Goal: Complete application form: Complete application form

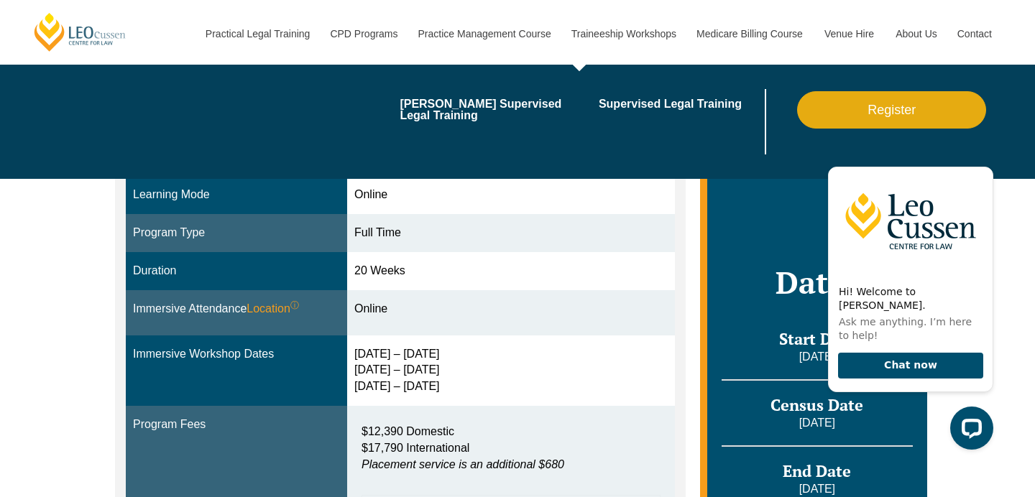
scroll to position [323, 0]
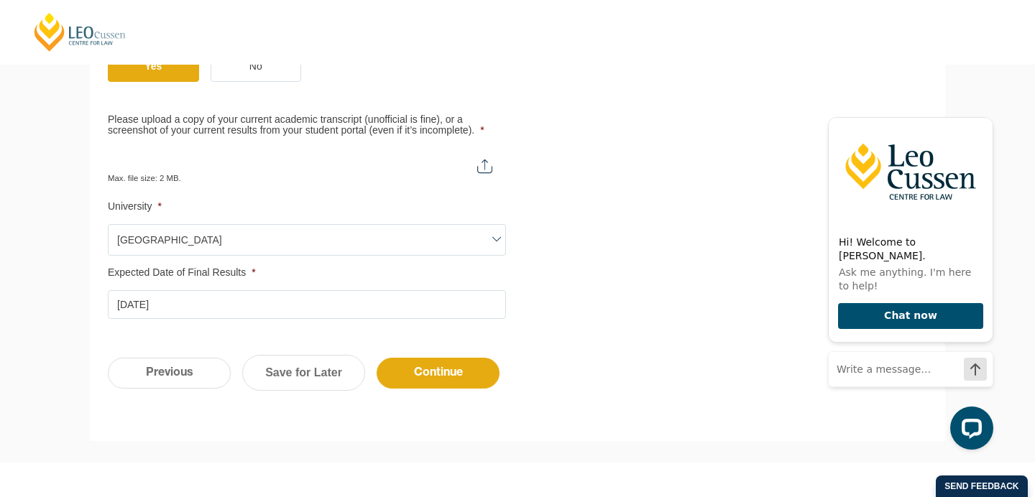
scroll to position [677, 0]
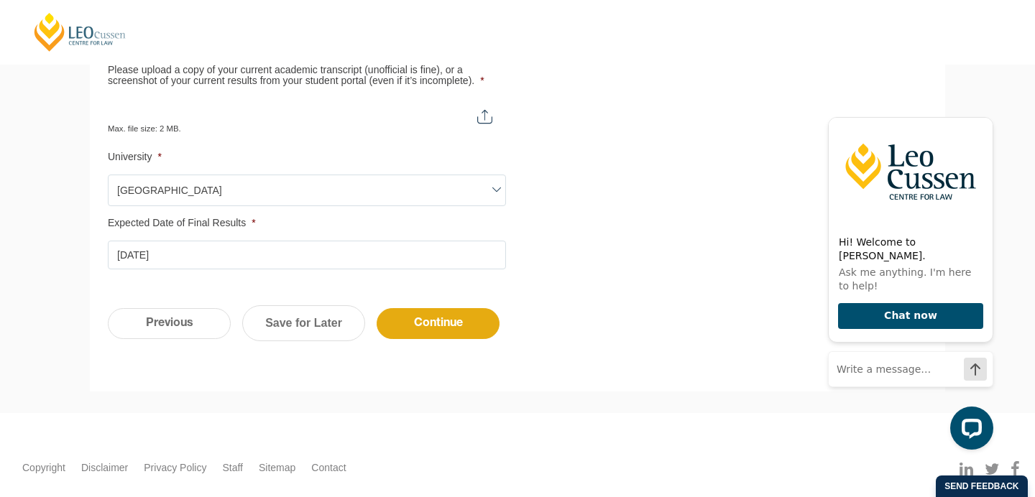
scroll to position [718, 0]
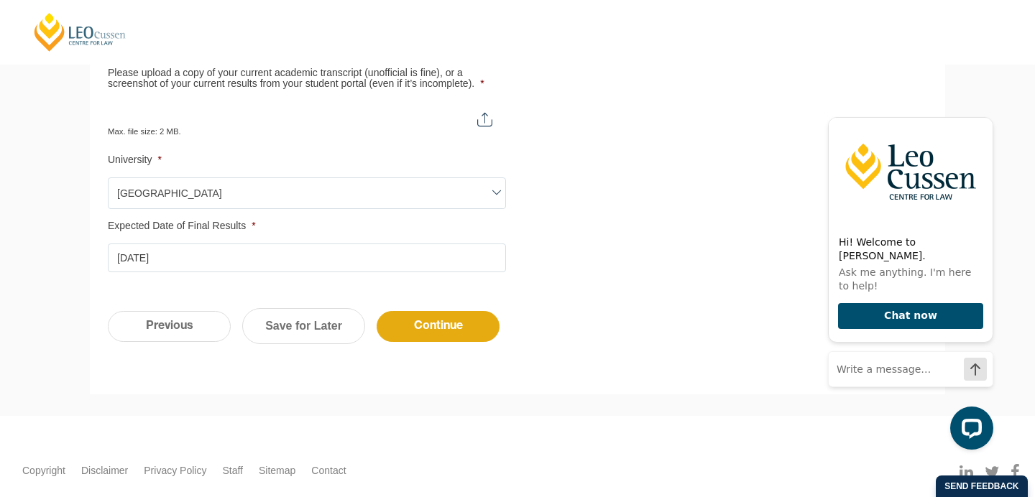
click at [485, 110] on input "Please upload a copy of your current academic transcript (unofficial is fine), …" at bounding box center [307, 113] width 398 height 24
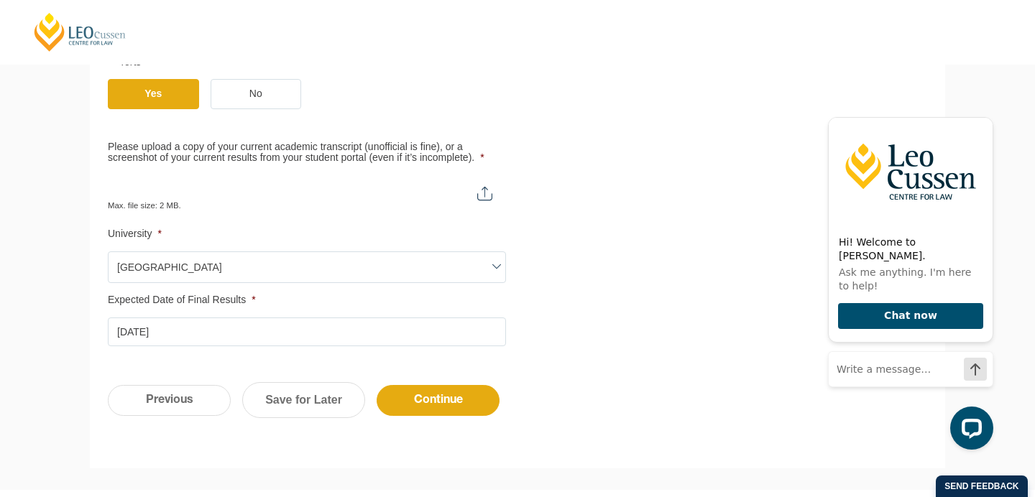
scroll to position [639, 0]
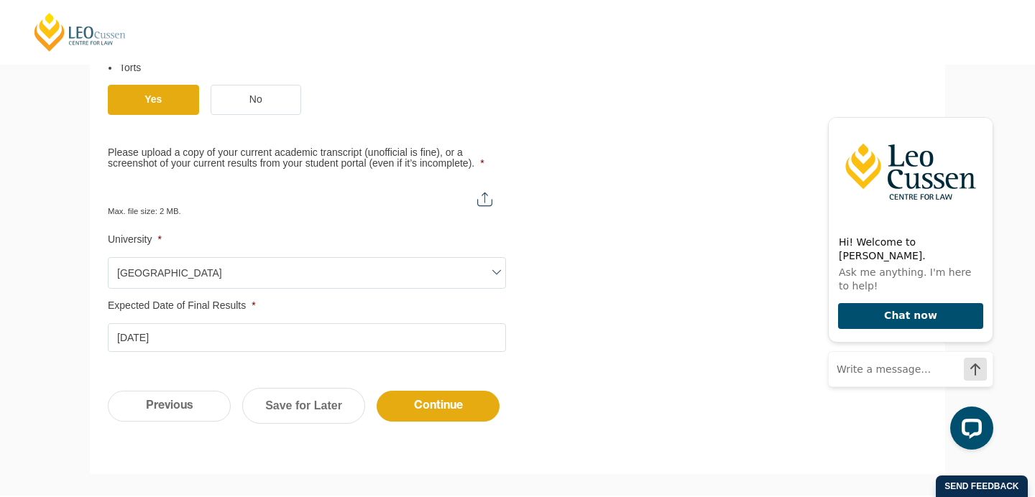
click at [486, 194] on input "Please upload a copy of your current academic transcript (unofficial is fine), …" at bounding box center [307, 193] width 398 height 24
type input "C:\fakepath\statement-of-results.pdf"
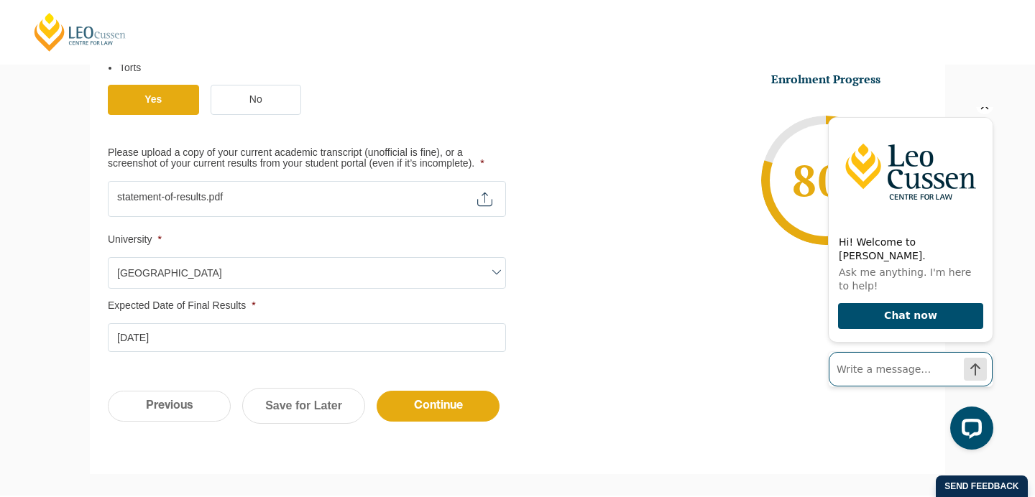
click at [860, 371] on input "Write a message…" at bounding box center [910, 369] width 164 height 34
click at [860, 371] on input "Hi I'm completing a PLT application form. My" at bounding box center [910, 369] width 164 height 34
click at [961, 367] on input "Hi I'm completing a PLTD application form. My" at bounding box center [910, 369] width 164 height 34
type input "Hi I'm completing a PLTD application form. My Expected Date of Completion is 14…"
click at [978, 371] on icon "Send a message" at bounding box center [974, 369] width 23 height 23
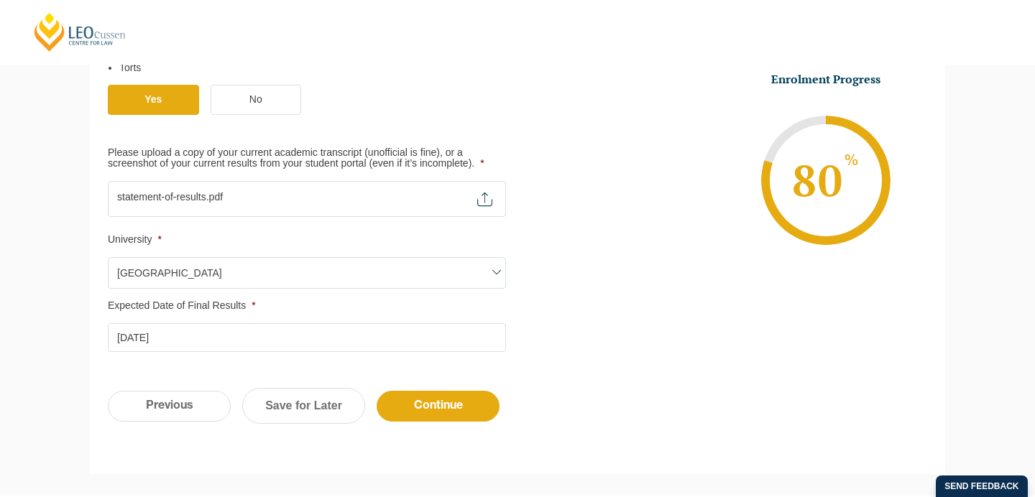
scroll to position [639, 0]
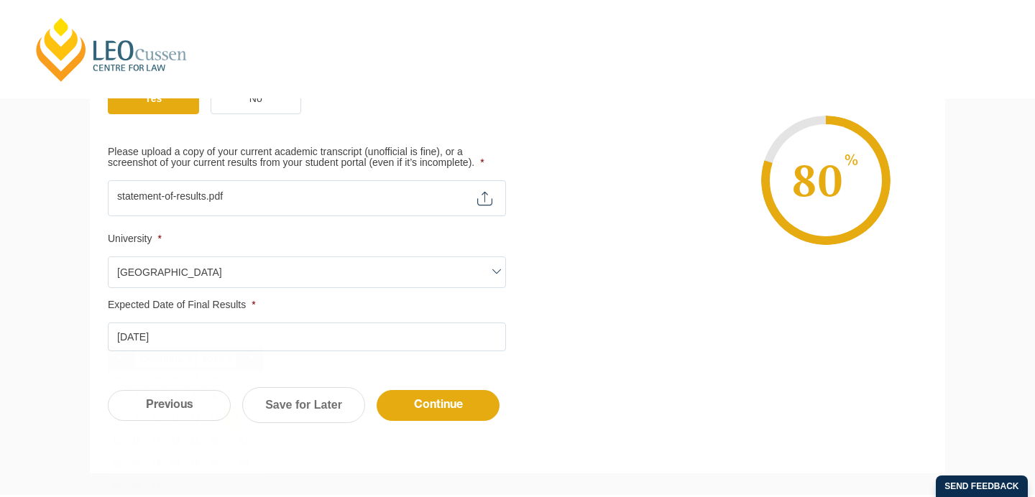
click at [129, 328] on input "14-12-2025" at bounding box center [307, 337] width 398 height 29
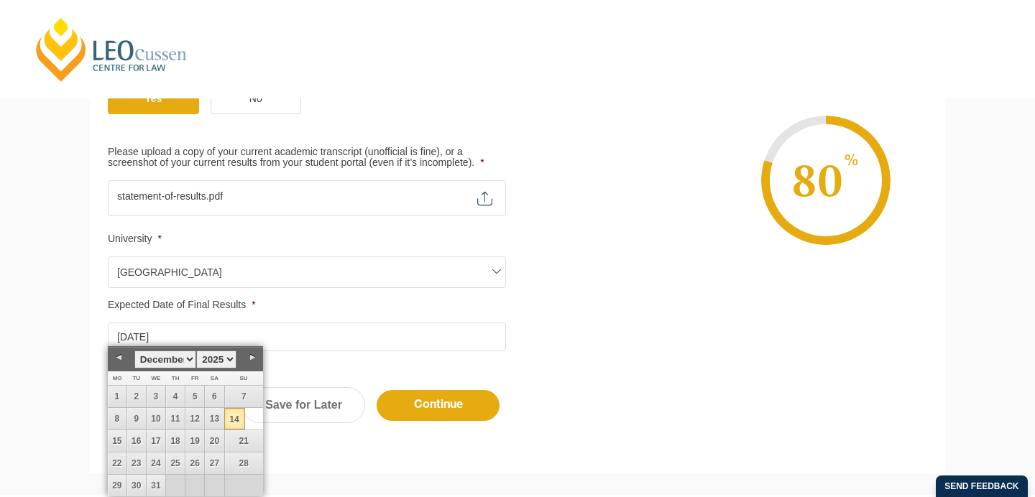
click at [146, 492] on td "30" at bounding box center [135, 486] width 19 height 22
type input "30-12-2025"
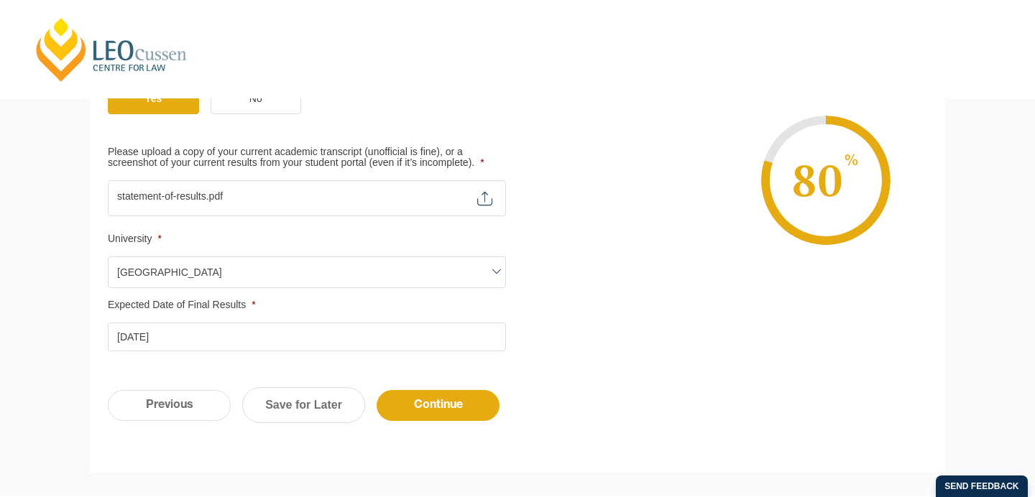
click at [168, 325] on input "30-12-2025" at bounding box center [307, 337] width 398 height 29
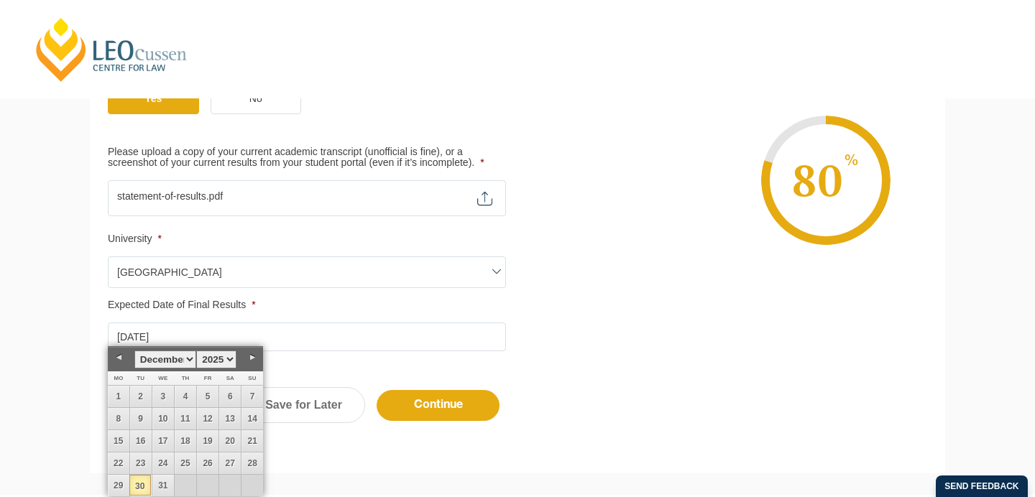
click at [423, 336] on input "30-12-2025" at bounding box center [307, 337] width 398 height 29
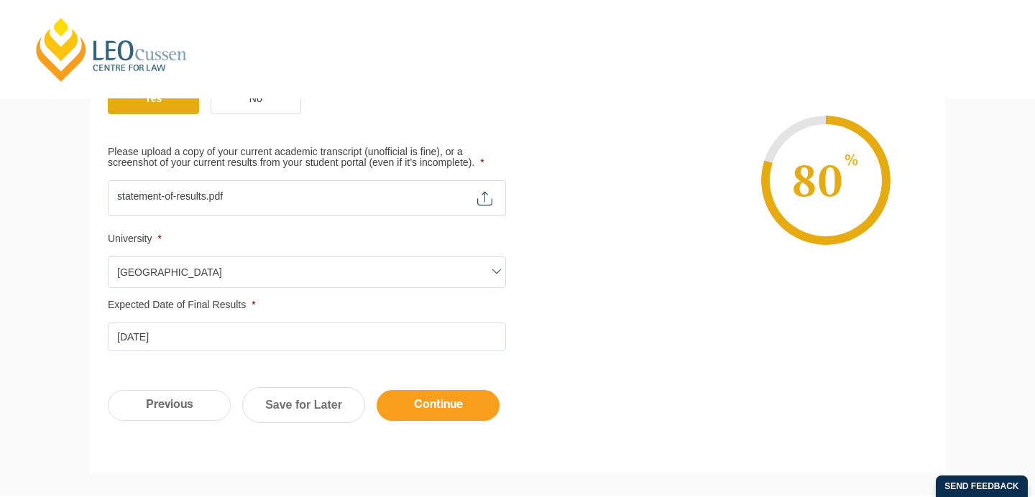
click at [427, 399] on input "Continue" at bounding box center [437, 405] width 123 height 31
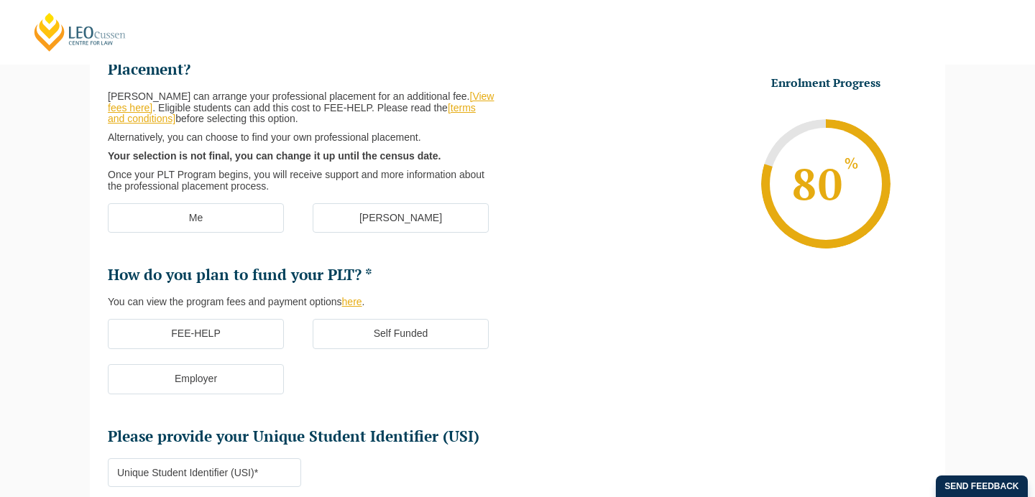
scroll to position [239, 0]
click at [392, 210] on label "[PERSON_NAME]" at bounding box center [401, 217] width 176 height 30
click at [0, 0] on input "[PERSON_NAME]" at bounding box center [0, 0] width 0 height 0
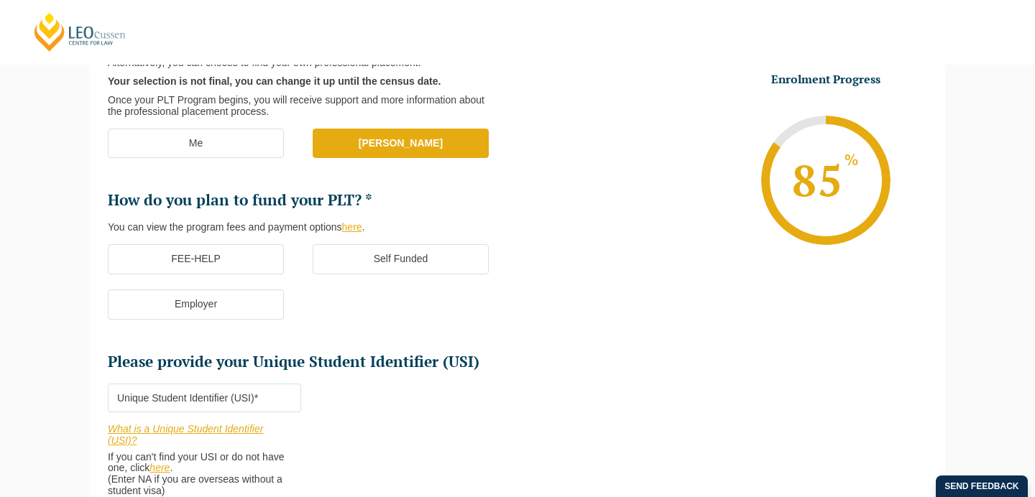
scroll to position [318, 0]
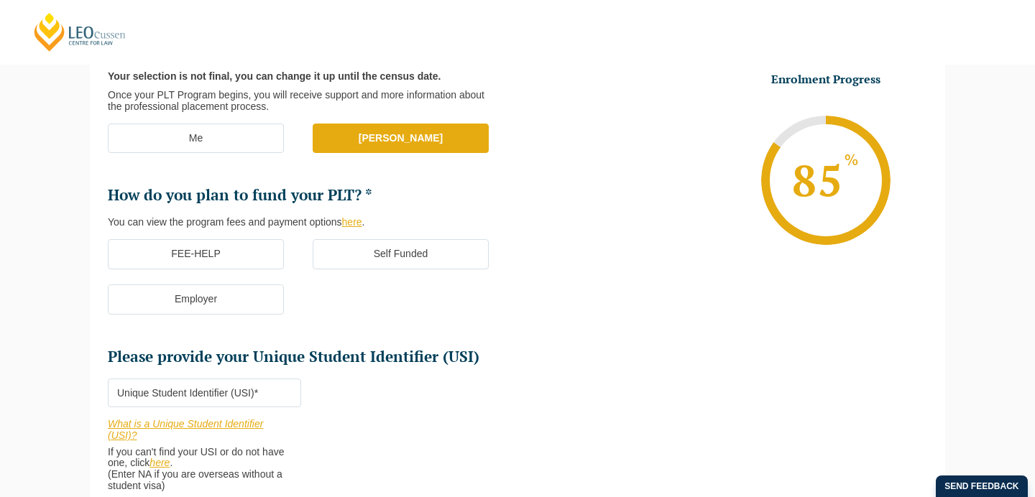
click at [244, 255] on label "FEE-HELP" at bounding box center [196, 254] width 176 height 30
click at [0, 0] on input "FEE-HELP" at bounding box center [0, 0] width 0 height 0
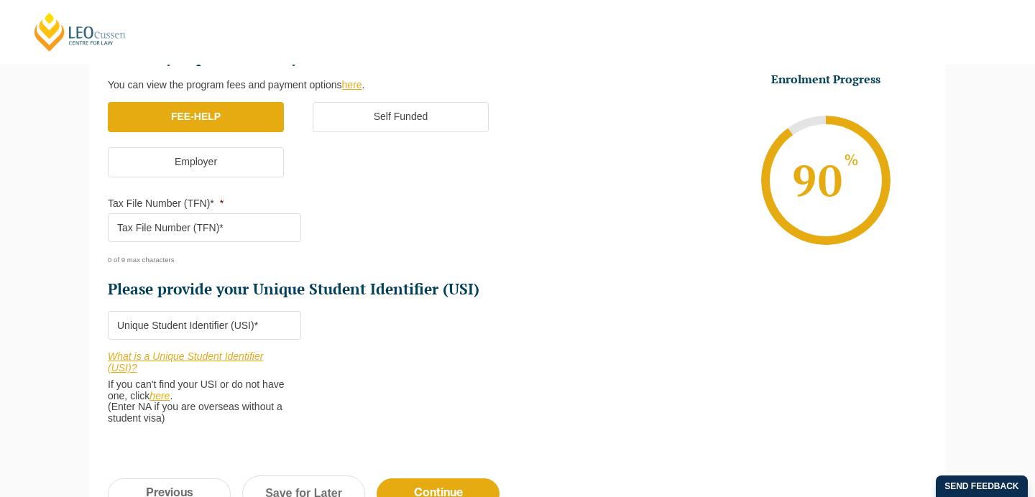
scroll to position [450, 0]
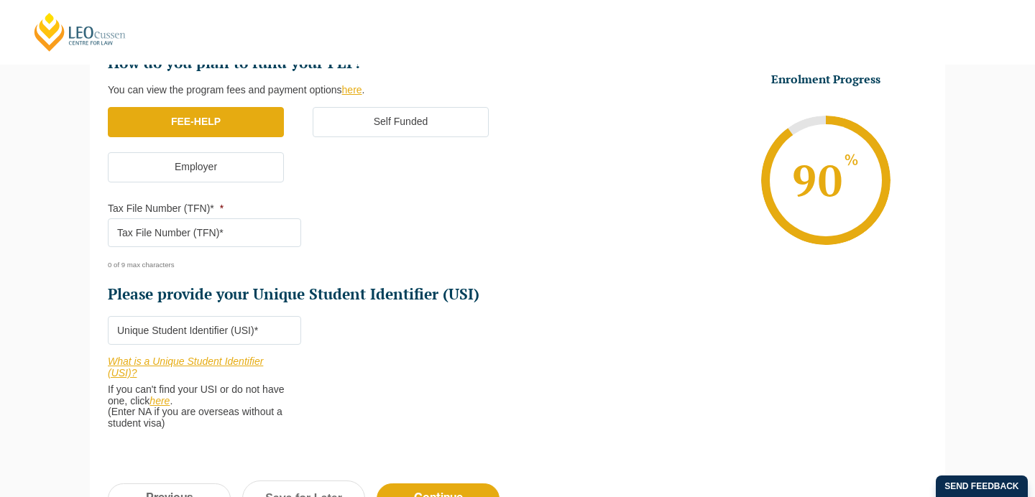
click at [236, 226] on input "Tax File Number (TFN)* *" at bounding box center [204, 232] width 193 height 29
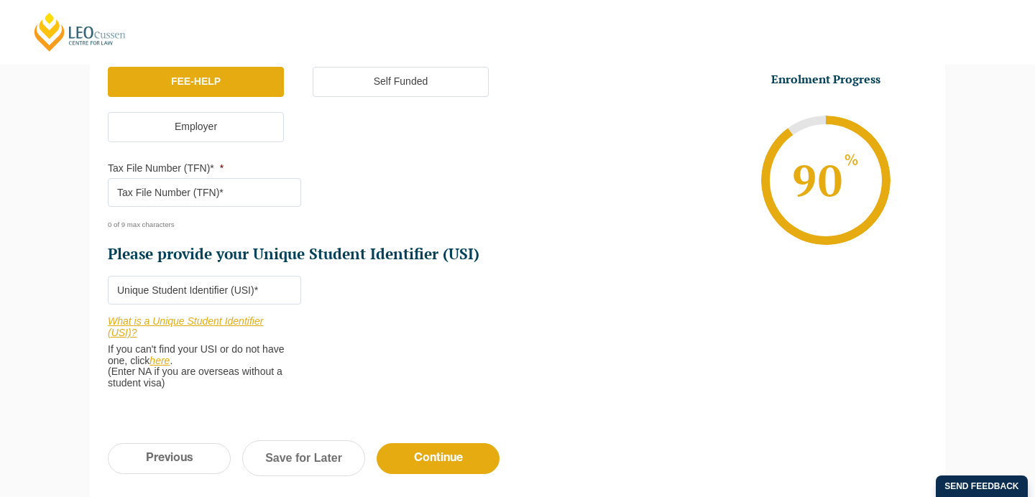
scroll to position [487, 0]
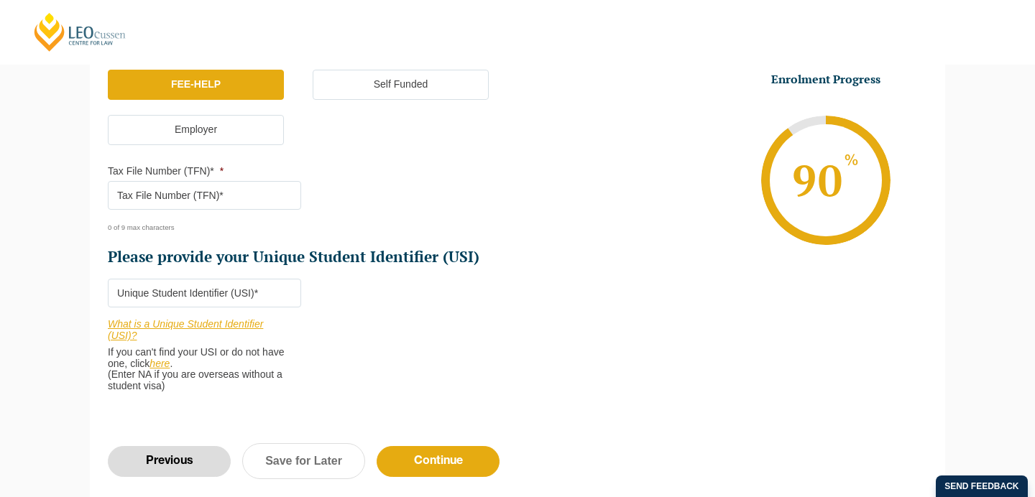
click at [172, 450] on input "Previous" at bounding box center [169, 461] width 123 height 31
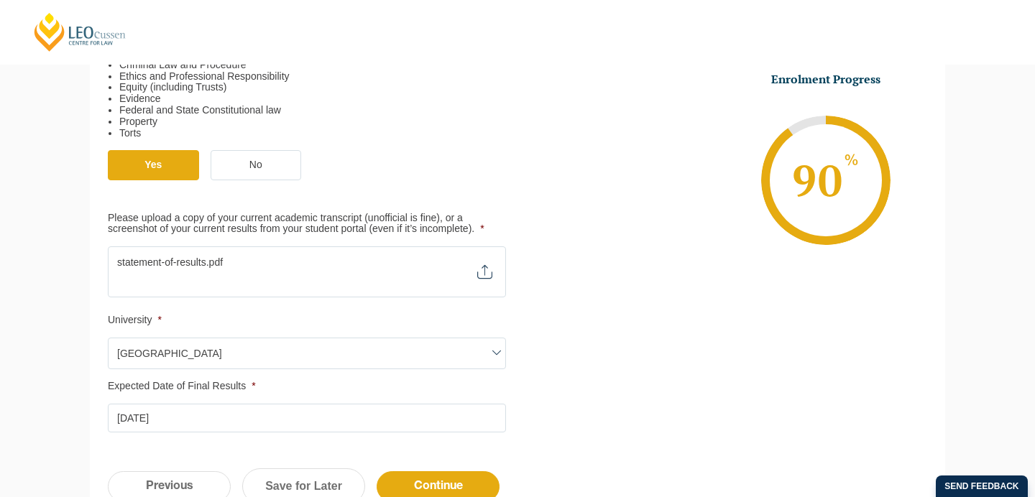
scroll to position [574, 0]
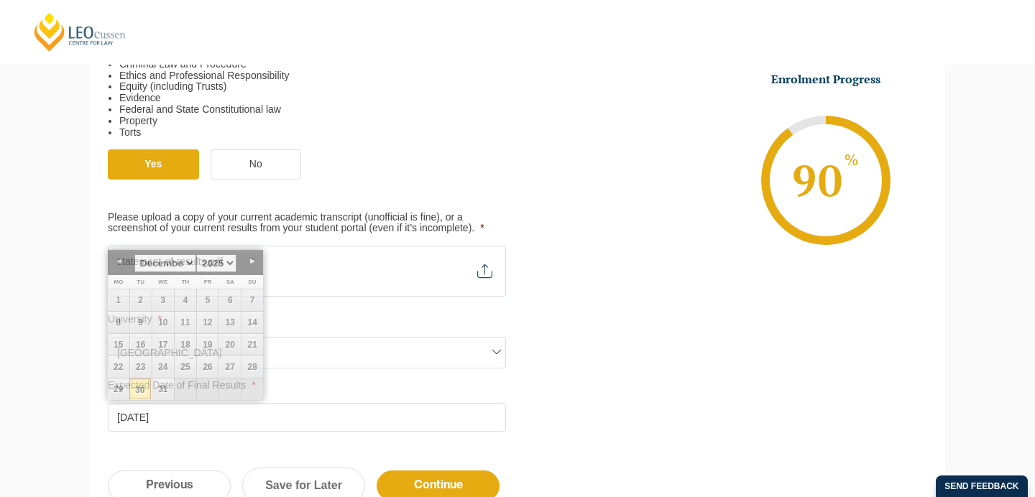
click at [126, 411] on input "30-12-2025" at bounding box center [307, 417] width 398 height 29
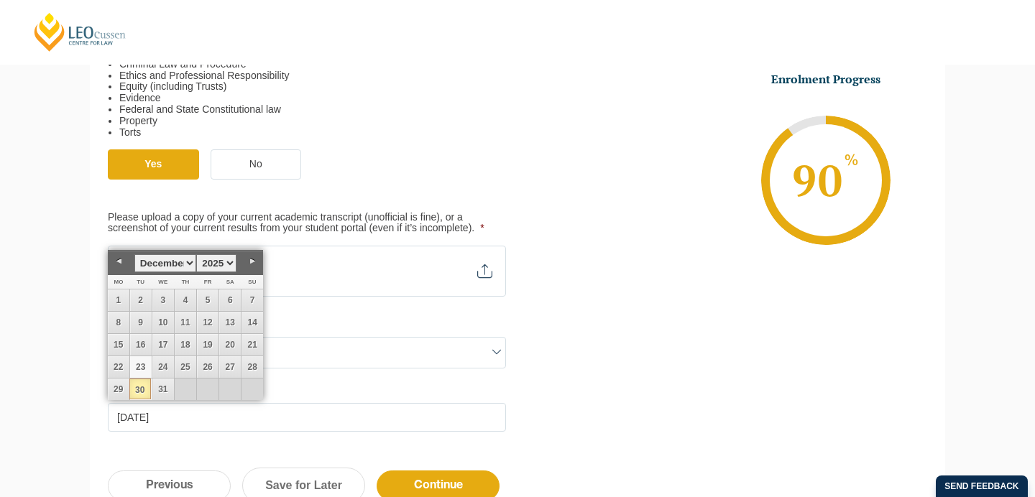
click at [139, 362] on link "23" at bounding box center [141, 367] width 22 height 22
type input "23-12-2025"
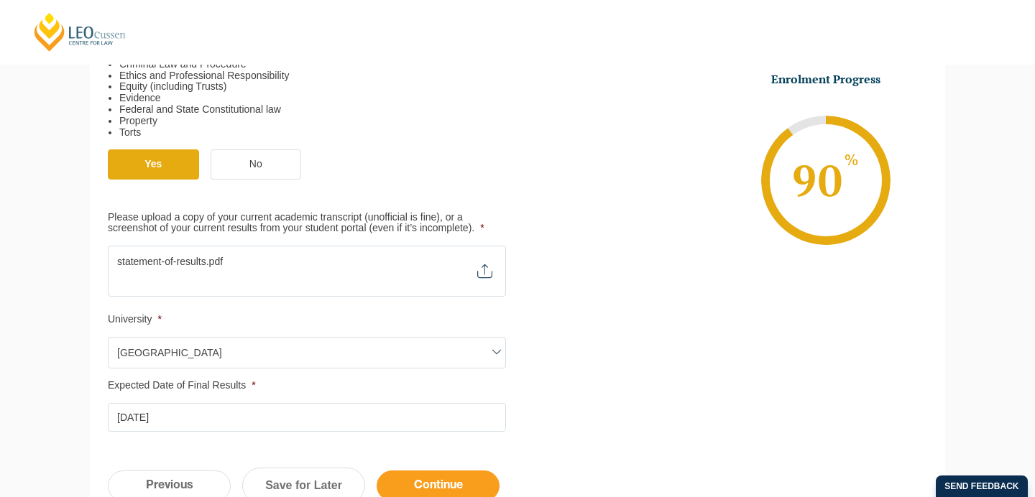
click at [455, 480] on input "Continue" at bounding box center [437, 486] width 123 height 31
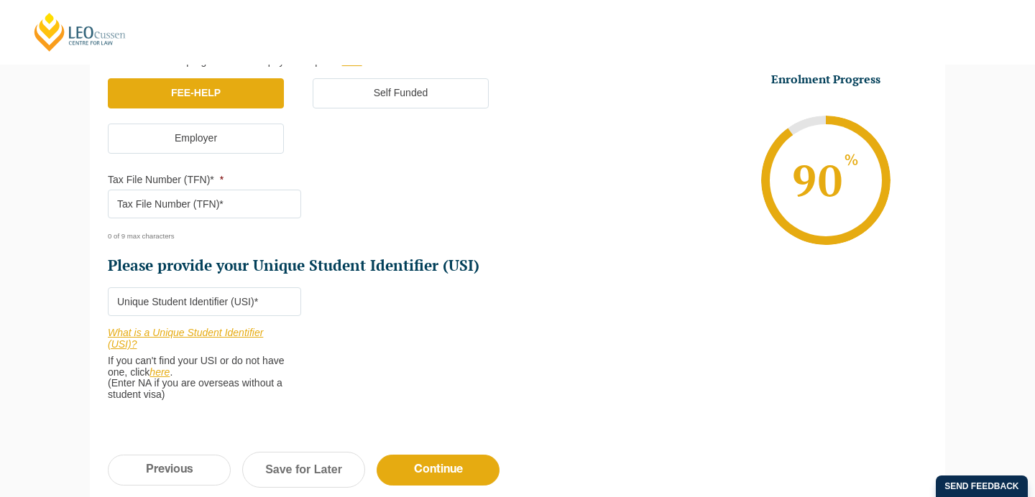
scroll to position [476, 0]
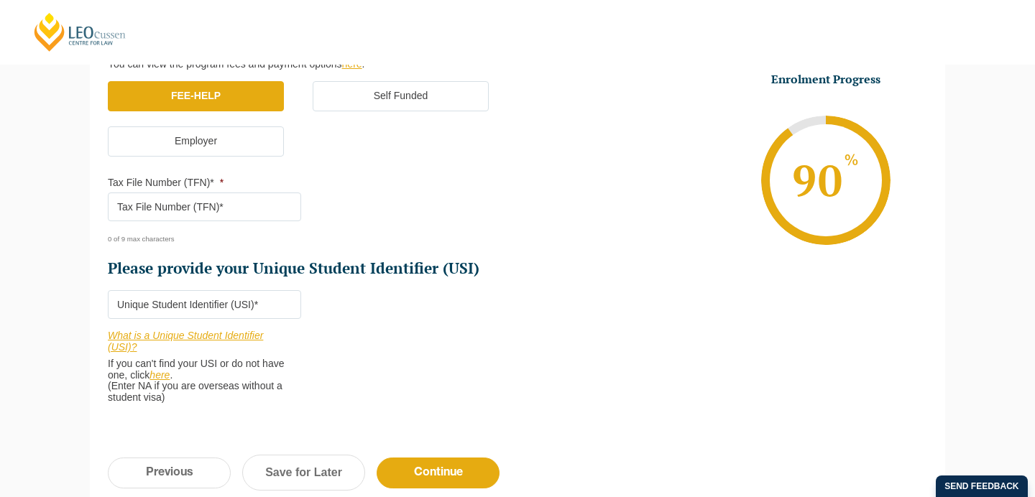
click at [120, 204] on input "Tax File Number (TFN)* *" at bounding box center [204, 207] width 193 height 29
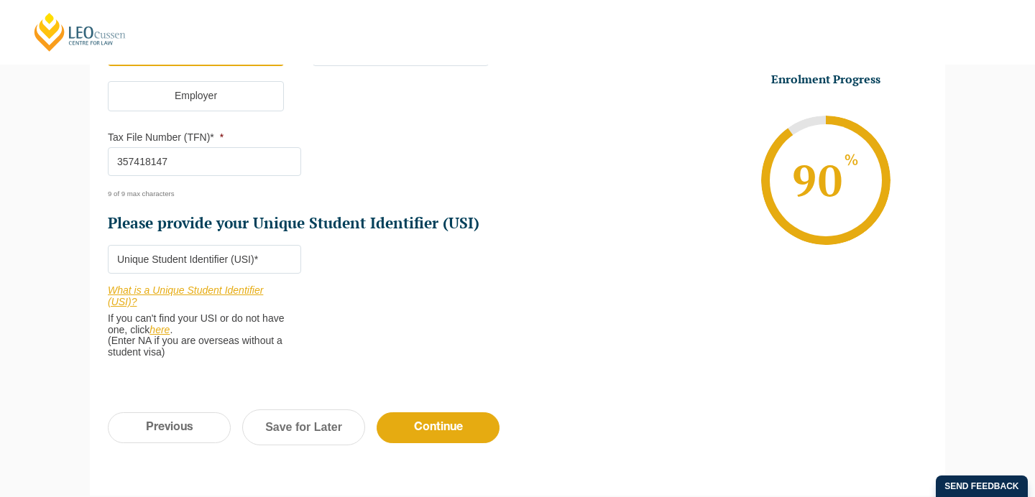
scroll to position [506, 0]
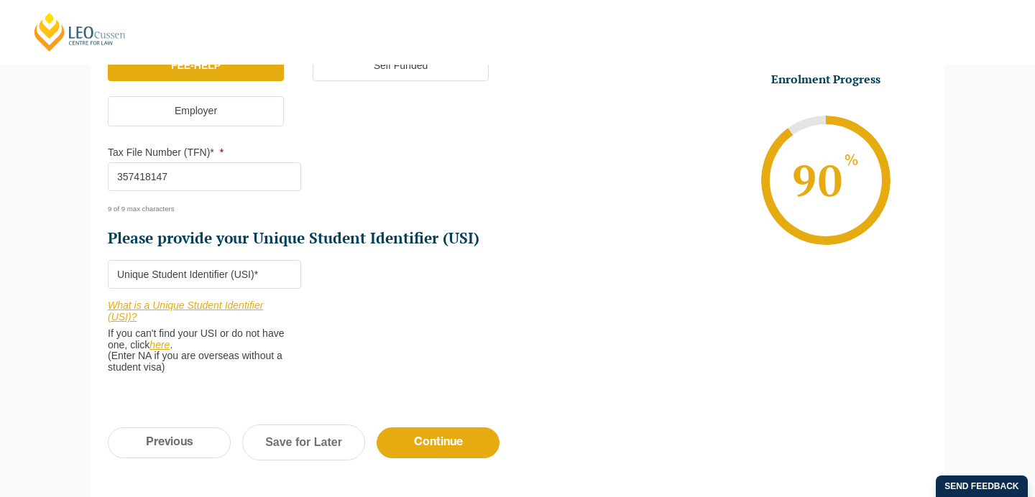
type input "357418147"
click at [249, 266] on input "Please provide your Unique Student Identifier (USI) *" at bounding box center [204, 274] width 193 height 29
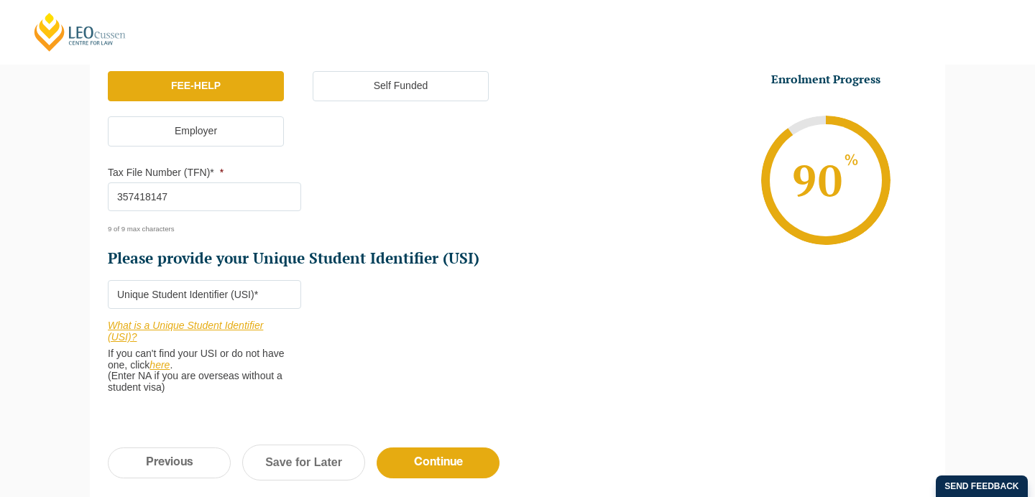
scroll to position [480, 0]
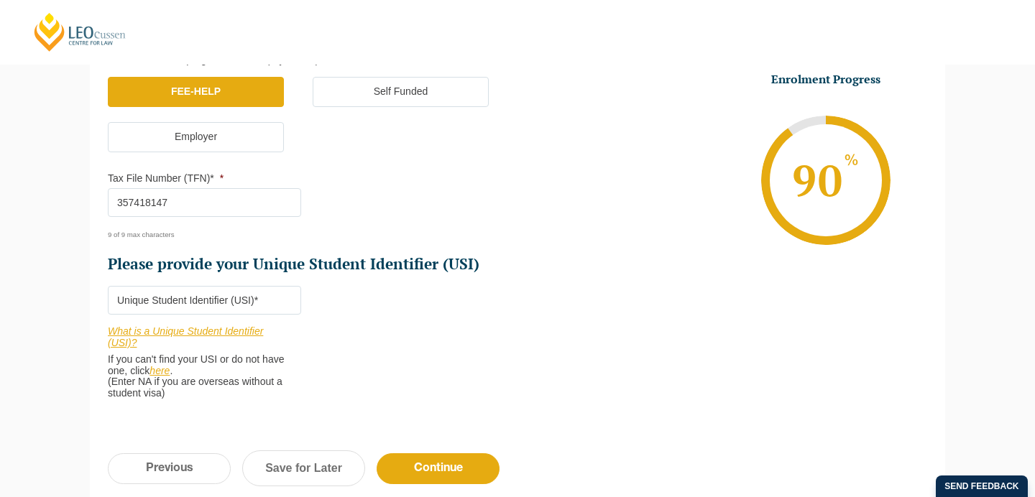
paste input "JTN42KJMT5"
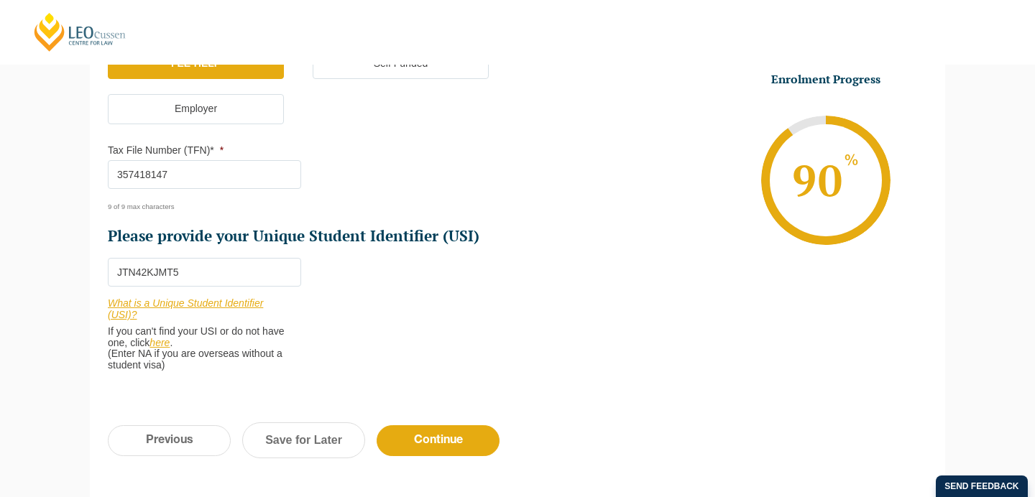
scroll to position [512, 0]
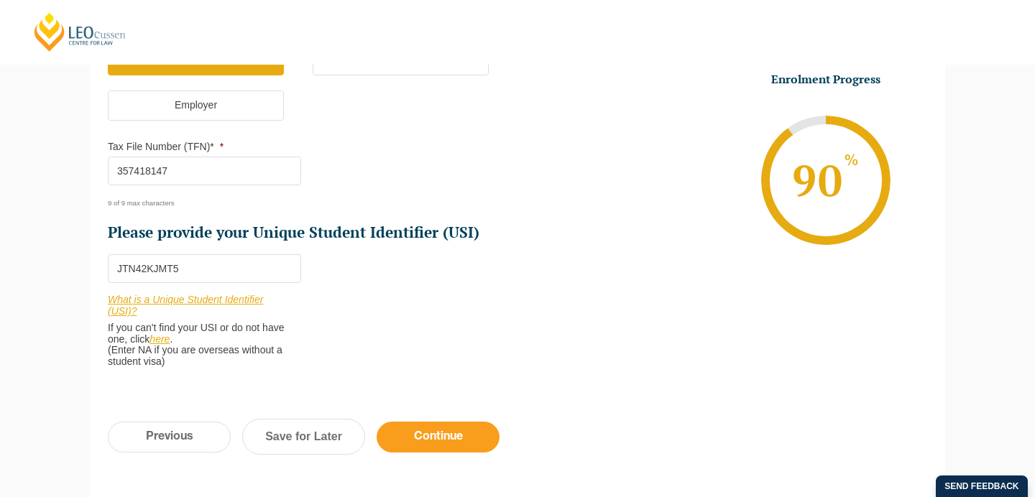
type input "JTN42KJMT5"
click at [440, 422] on input "Continue" at bounding box center [437, 437] width 123 height 31
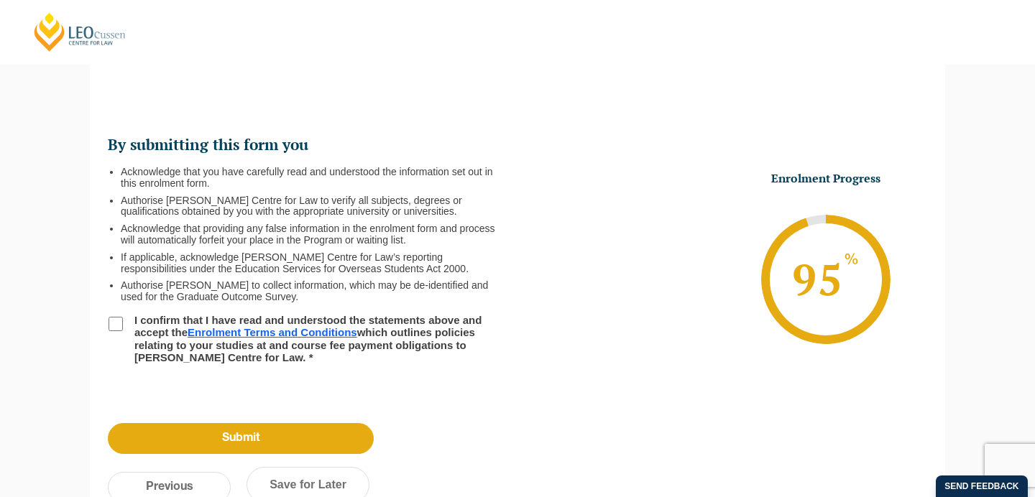
scroll to position [142, 0]
click at [114, 321] on input "I confirm that I have read and understood the statements above and accept the E…" at bounding box center [115, 324] width 14 height 14
checkbox input "true"
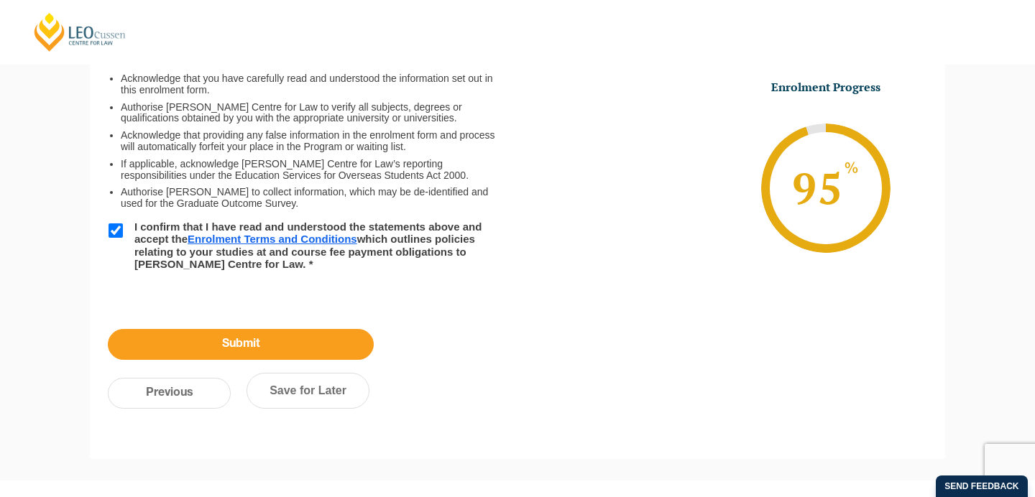
scroll to position [258, 0]
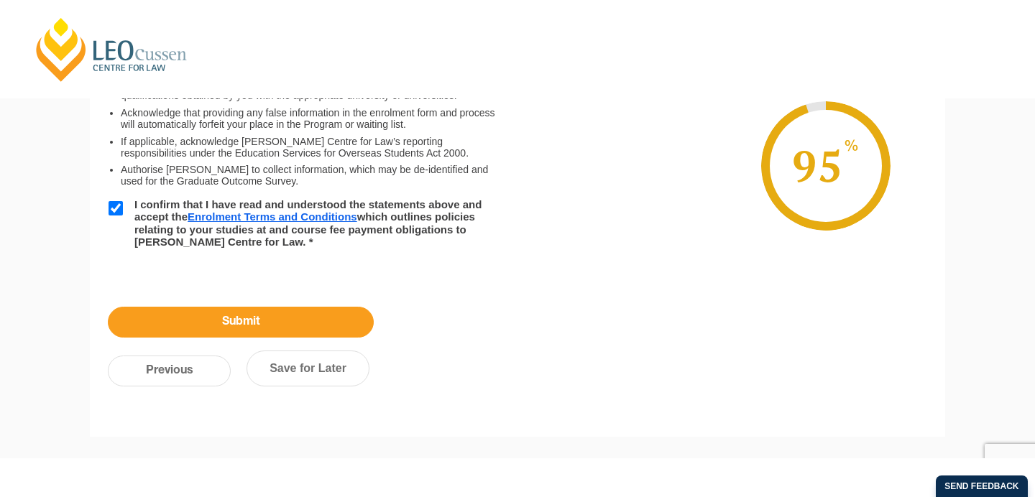
click at [248, 322] on input "Submit" at bounding box center [241, 322] width 266 height 31
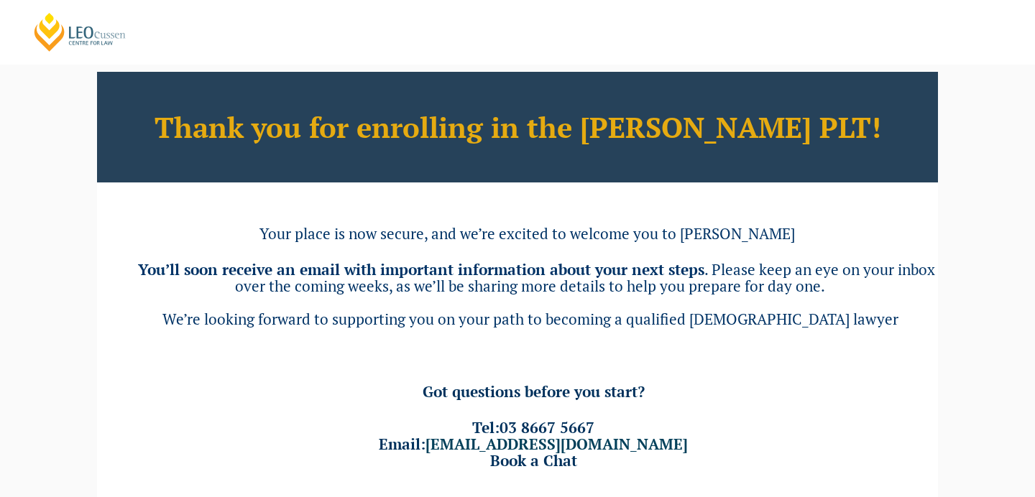
scroll to position [27, 0]
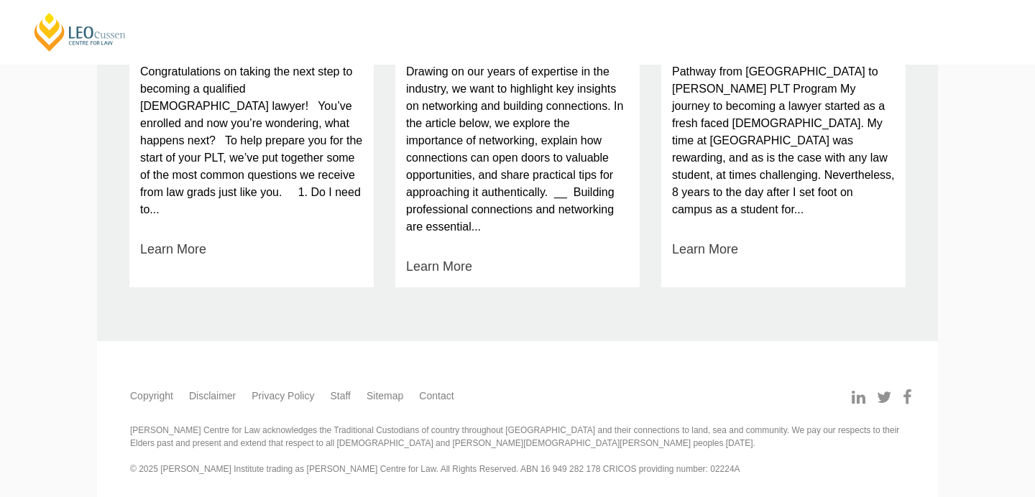
scroll to position [839, 0]
click at [423, 269] on link "Learn More" at bounding box center [439, 267] width 66 height 19
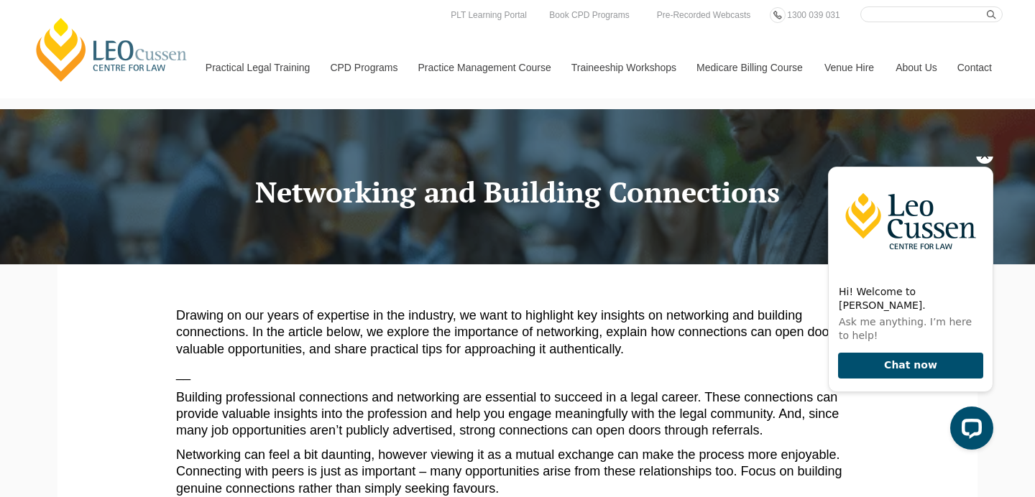
click at [985, 159] on icon "Hide greeting" at bounding box center [985, 156] width 8 height 8
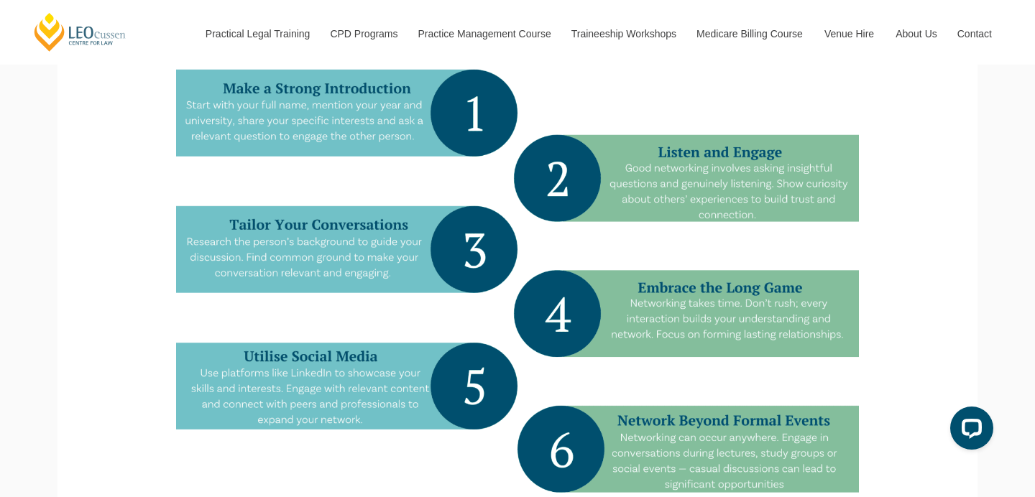
scroll to position [524, 0]
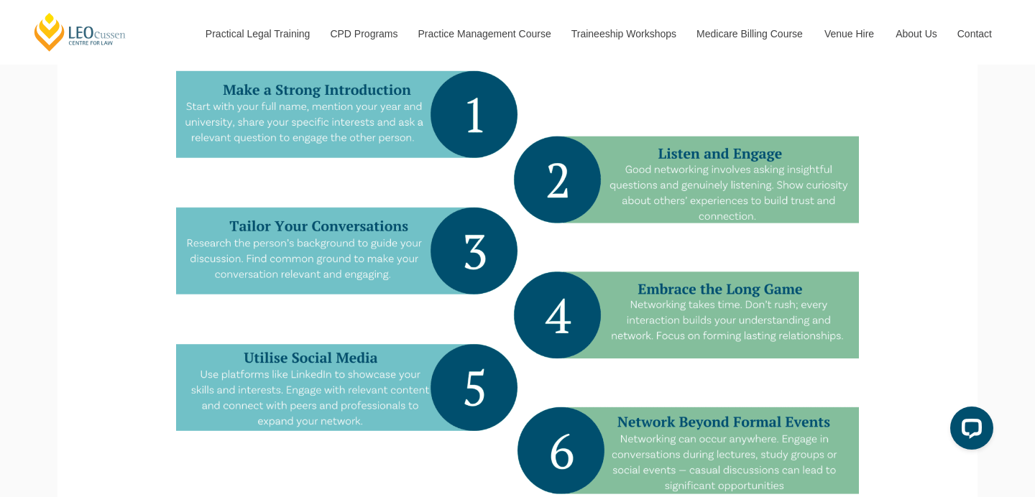
click at [659, 290] on img at bounding box center [517, 288] width 682 height 455
click at [657, 292] on img at bounding box center [517, 288] width 682 height 455
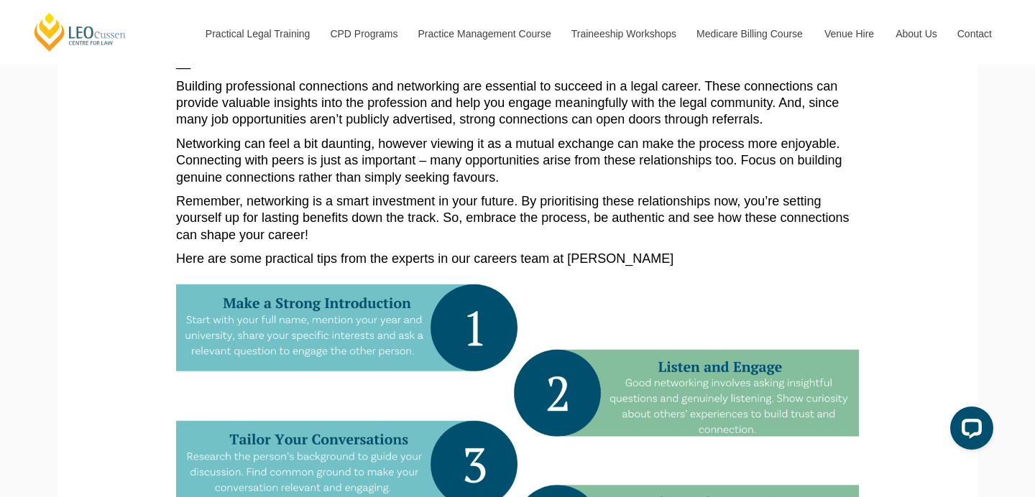
scroll to position [304, 0]
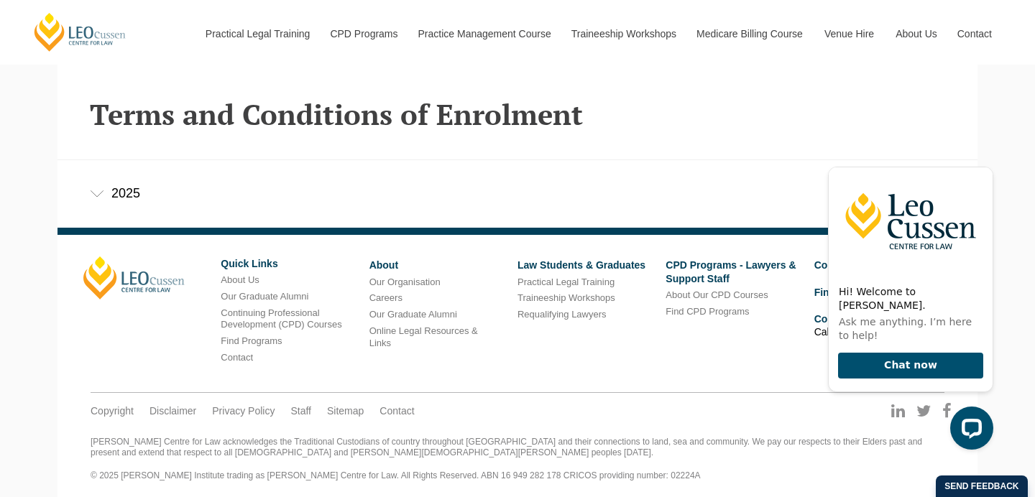
scroll to position [356, 0]
click at [697, 342] on div "[PERSON_NAME] Quick Links About Us Our Graduate Alumni Continuing Professional …" at bounding box center [517, 317] width 889 height 121
click at [984, 159] on icon "Hide greeting" at bounding box center [985, 156] width 8 height 8
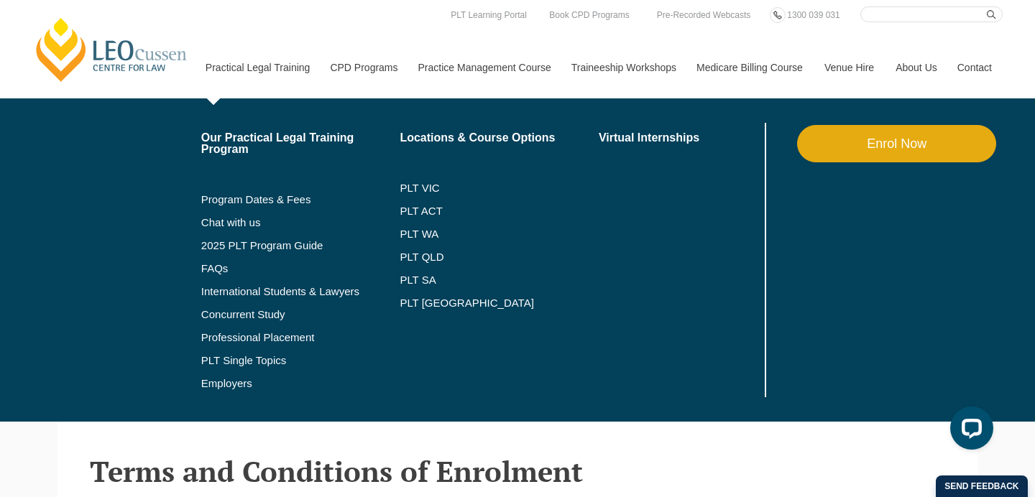
scroll to position [0, 0]
click at [399, 302] on link "PLT [GEOGRAPHIC_DATA]" at bounding box center [498, 302] width 199 height 11
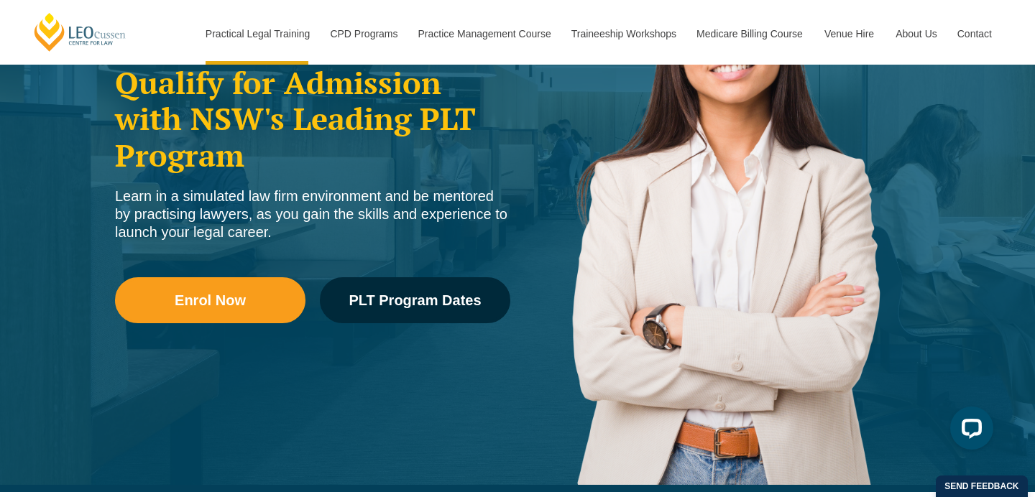
scroll to position [238, 0]
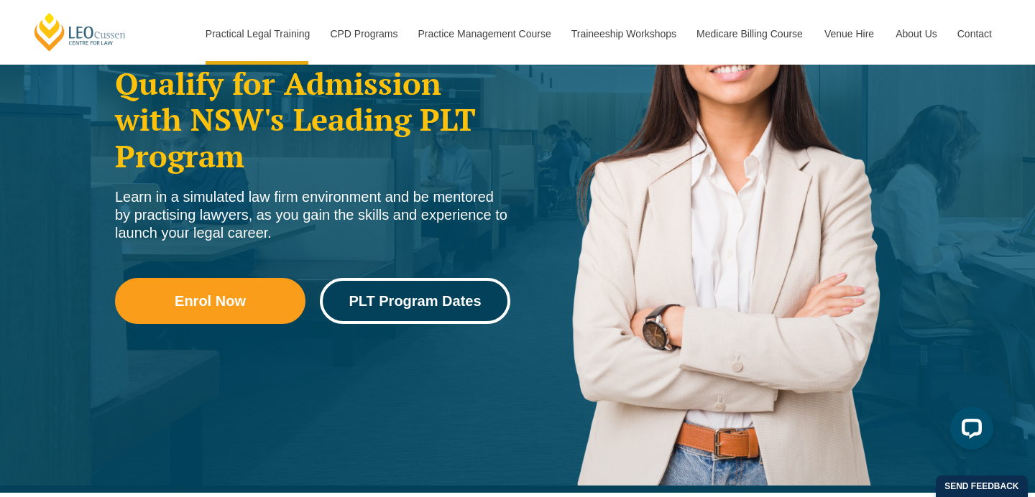
click at [386, 300] on span "PLT Program Dates" at bounding box center [414, 301] width 132 height 14
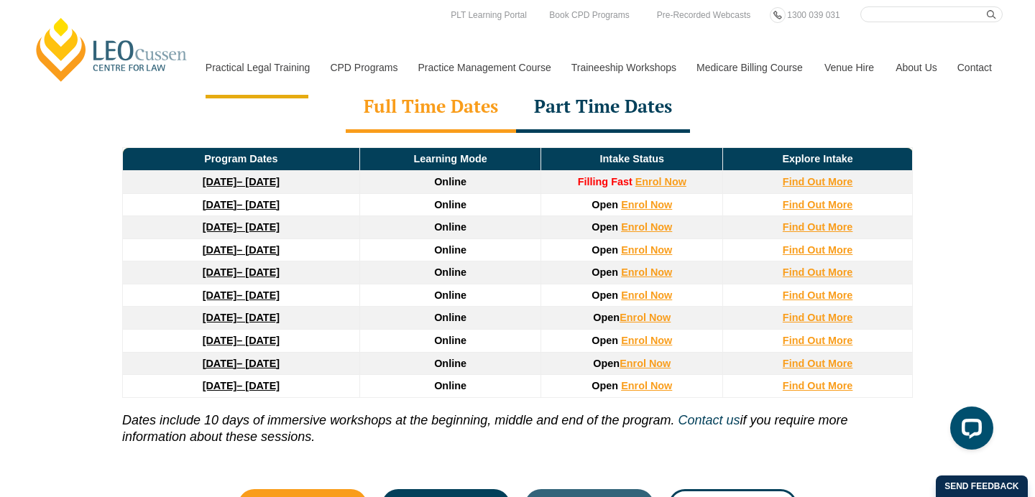
scroll to position [2126, 0]
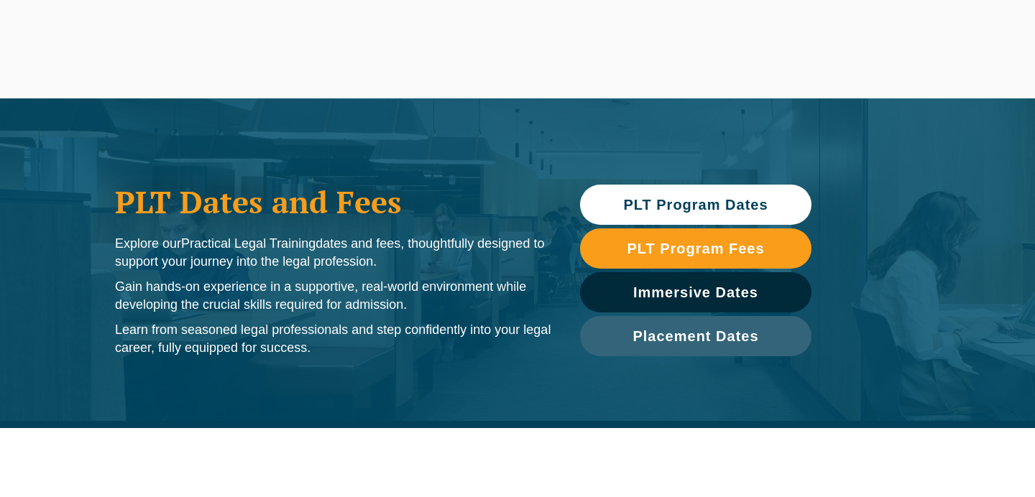
click at [680, 300] on link "Immersive Dates" at bounding box center [695, 292] width 231 height 40
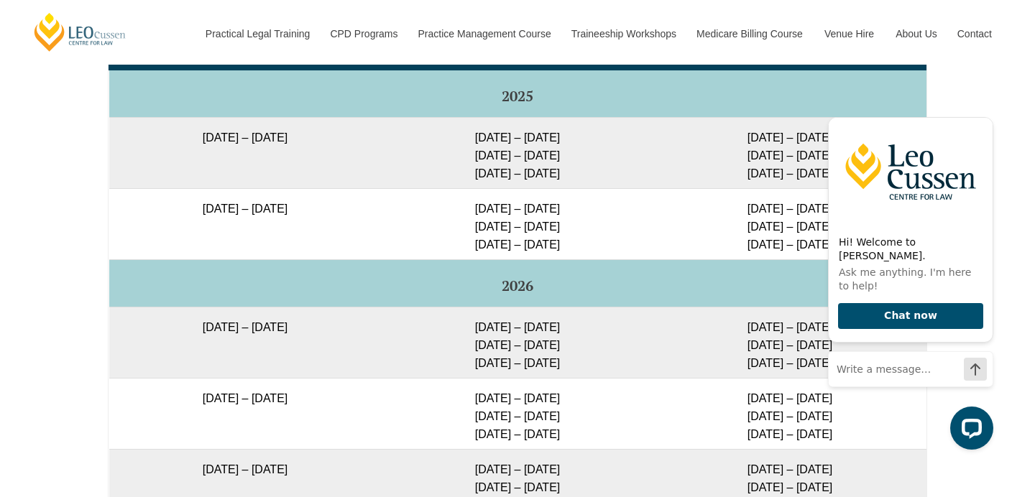
scroll to position [2427, 0]
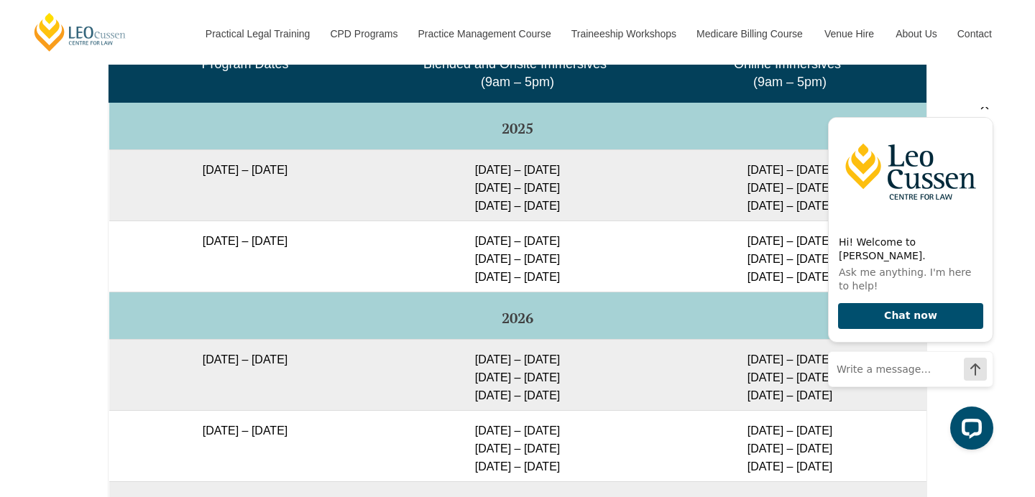
click at [980, 114] on icon "Hide greeting" at bounding box center [984, 105] width 17 height 17
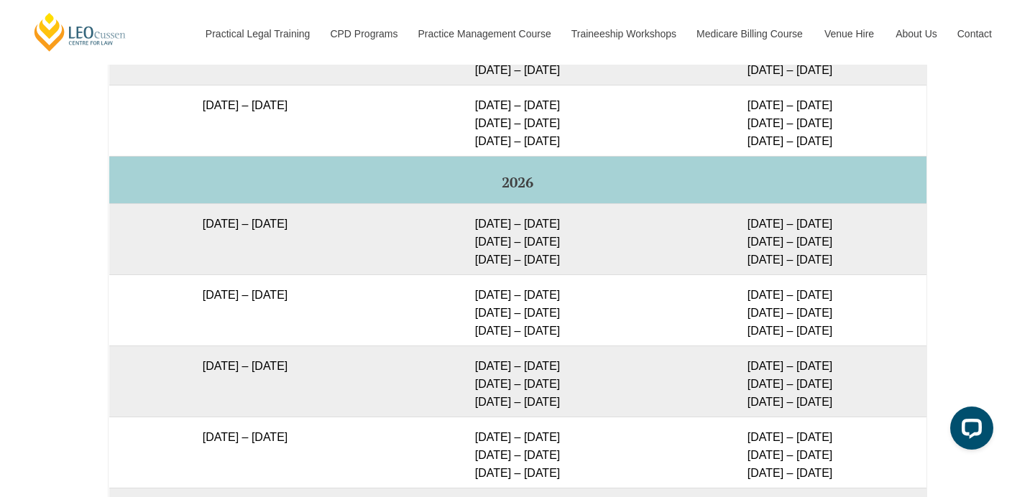
scroll to position [2567, 0]
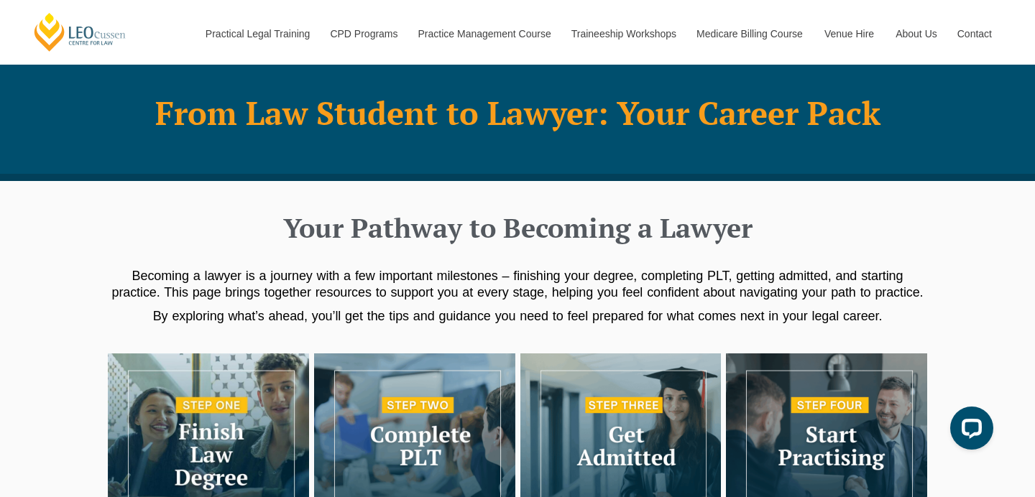
scroll to position [42, 0]
